Goal: Navigation & Orientation: Find specific page/section

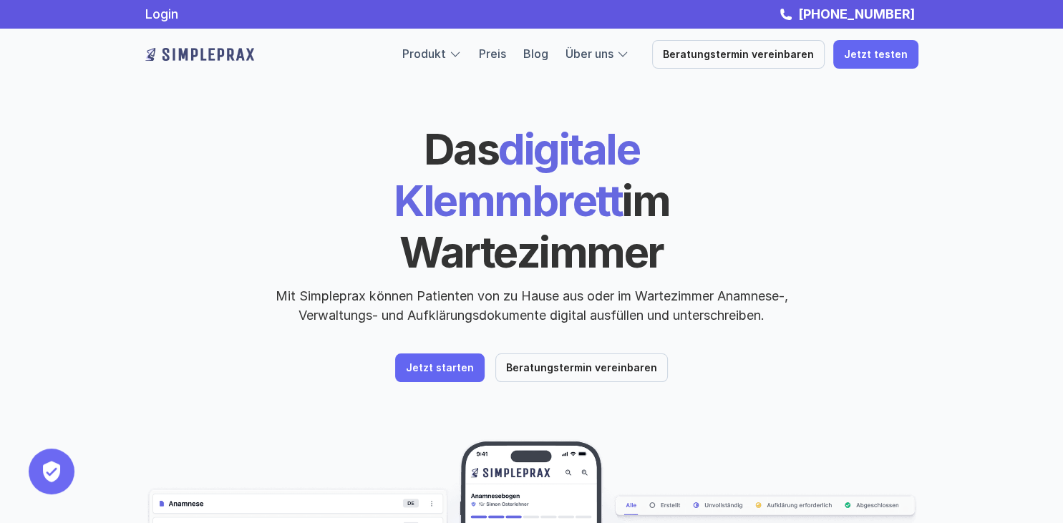
click at [629, 54] on div at bounding box center [623, 54] width 13 height 13
click at [629, 57] on div at bounding box center [623, 54] width 13 height 13
click at [614, 51] on link "Über uns" at bounding box center [590, 54] width 48 height 14
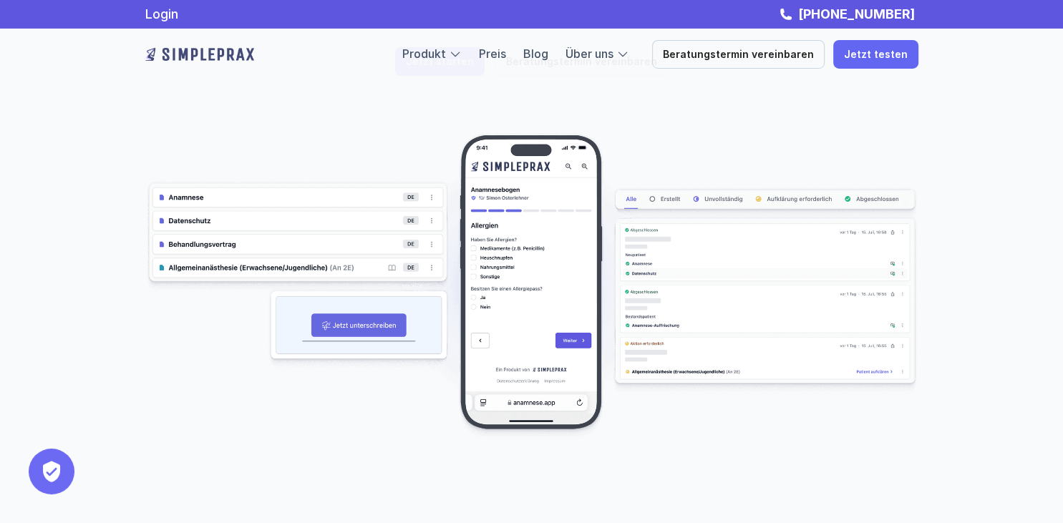
scroll to position [75, 0]
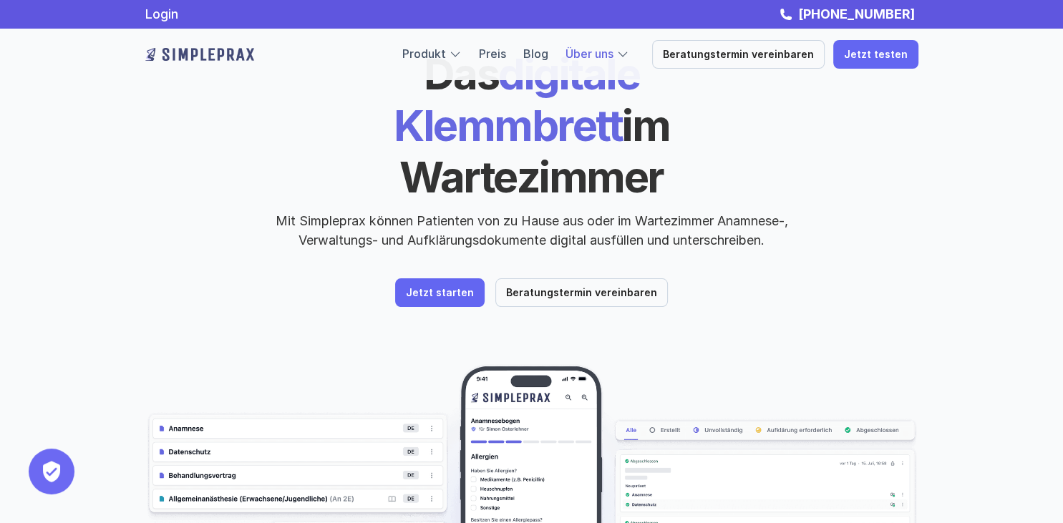
click at [614, 59] on link "Über uns" at bounding box center [590, 54] width 48 height 14
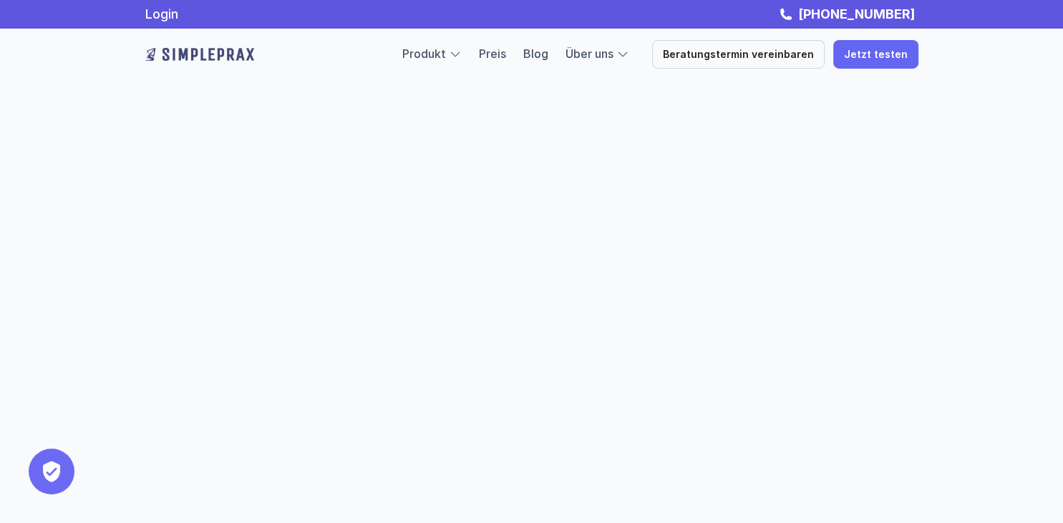
scroll to position [831, 0]
click at [437, 49] on link "Produkt" at bounding box center [424, 54] width 44 height 14
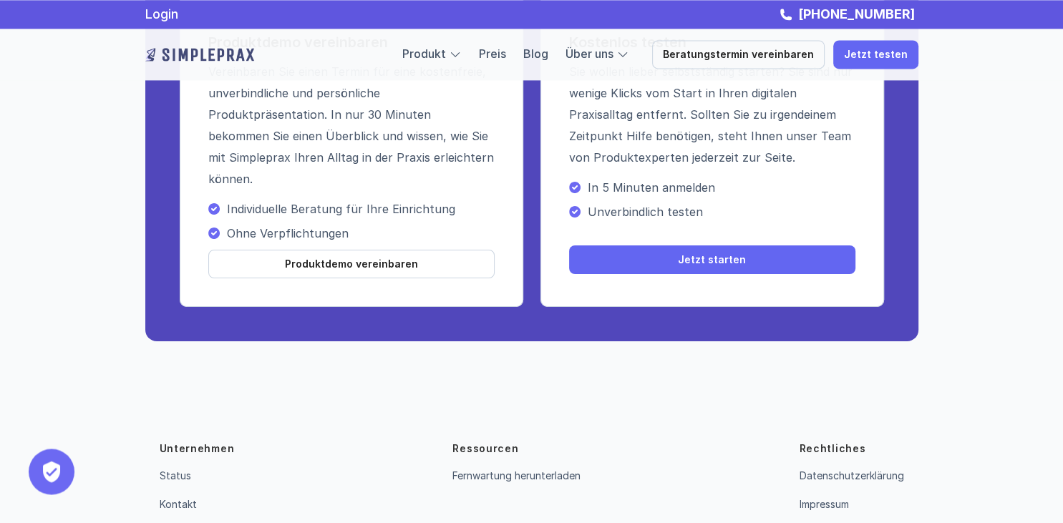
scroll to position [5275, 0]
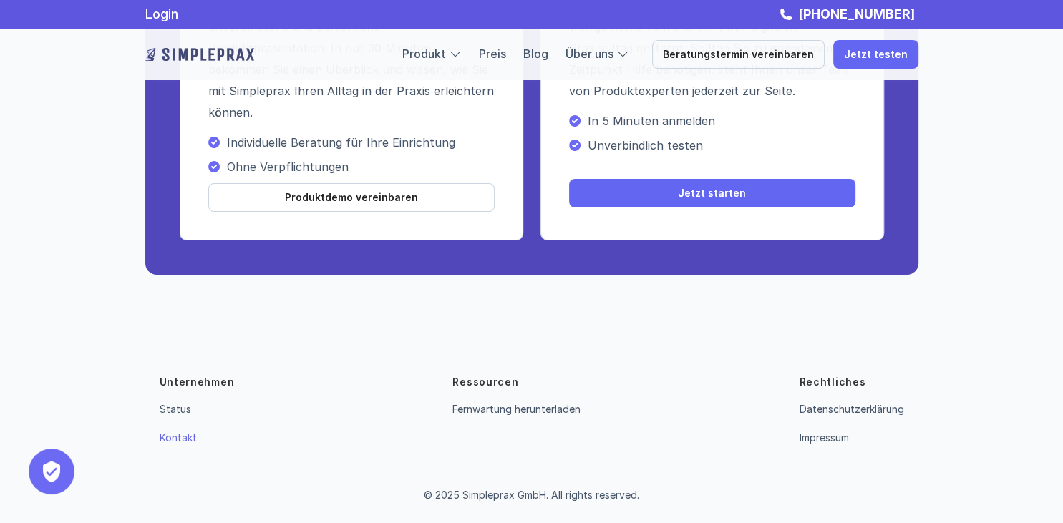
click at [179, 440] on link "Kontakt" at bounding box center [178, 438] width 37 height 12
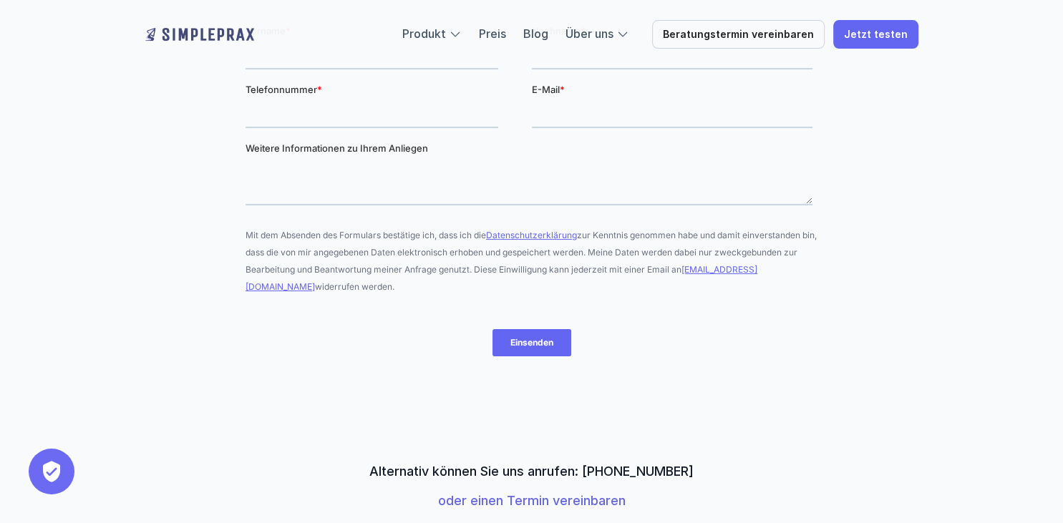
scroll to position [503, 0]
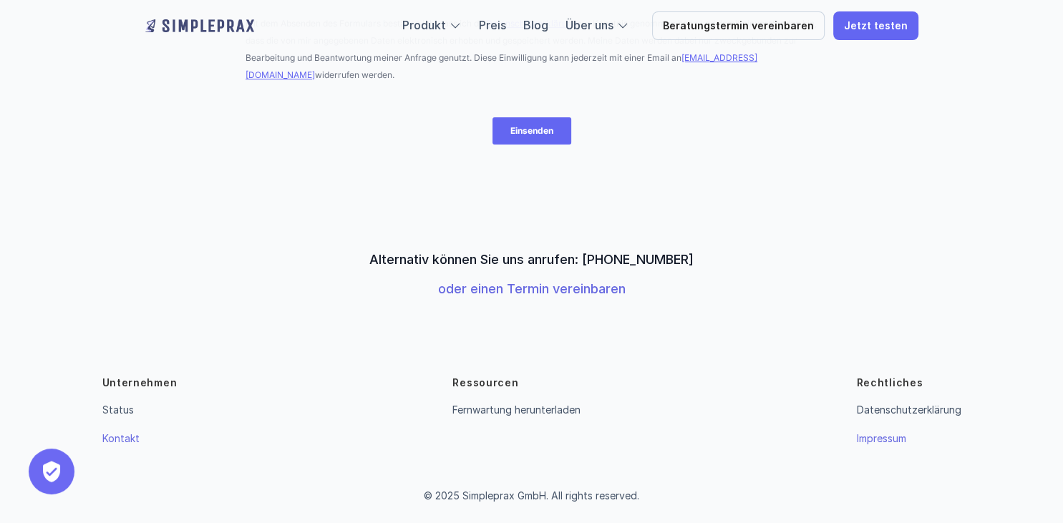
click at [895, 436] on link "Impressum" at bounding box center [880, 439] width 49 height 12
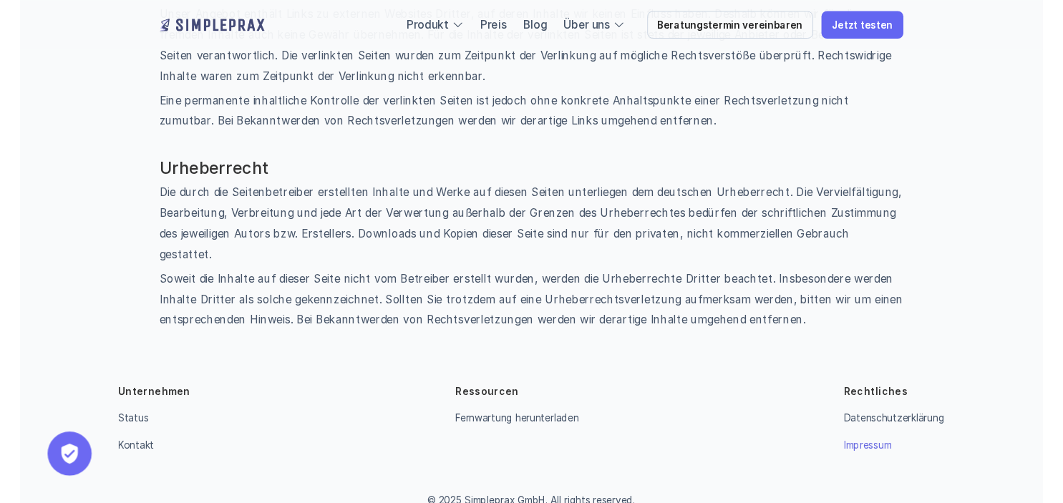
scroll to position [1009, 0]
